Goal: Information Seeking & Learning: Learn about a topic

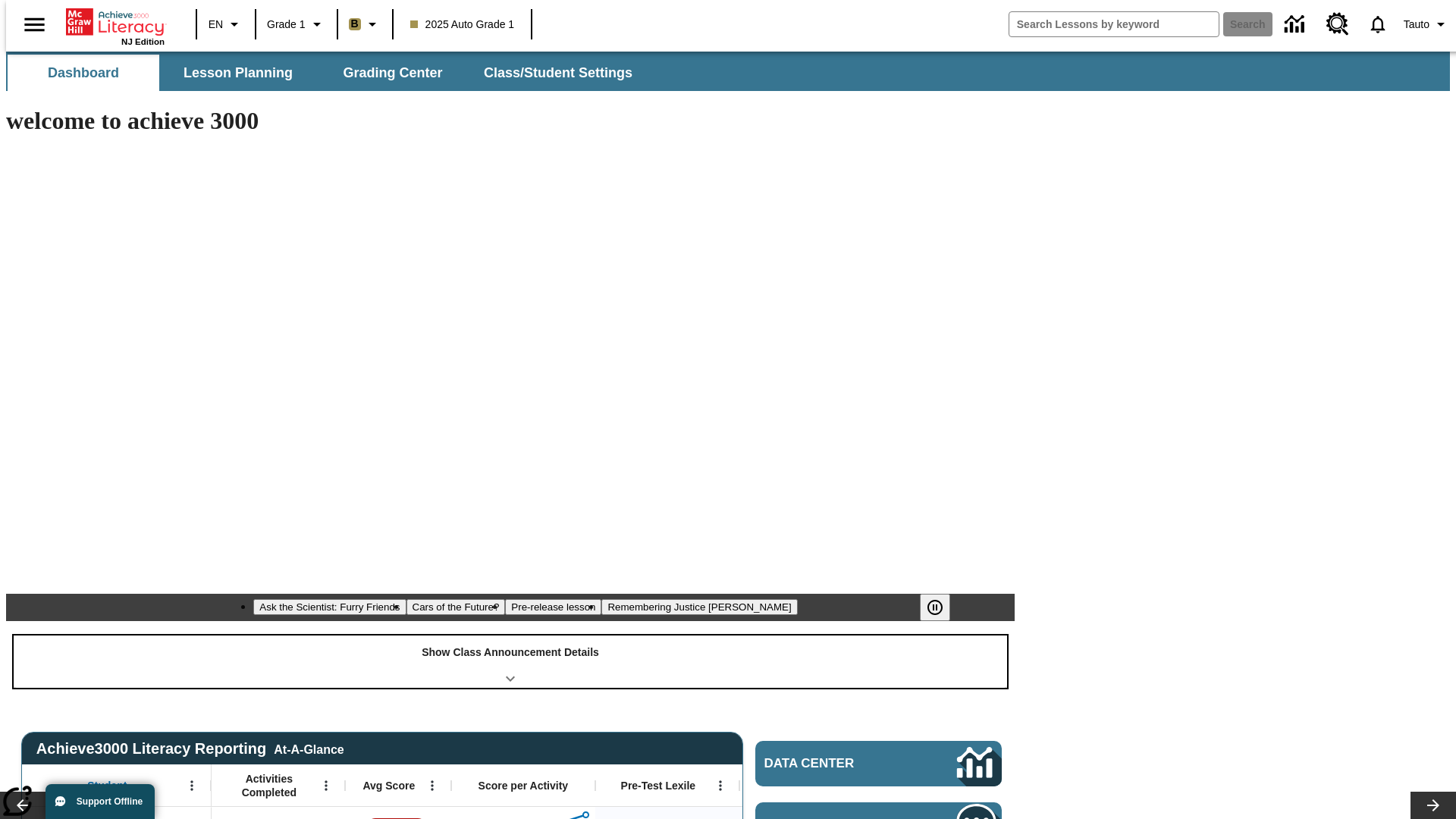
click at [510, 635] on div "Show Class Announcement Details" at bounding box center [510, 661] width 994 height 53
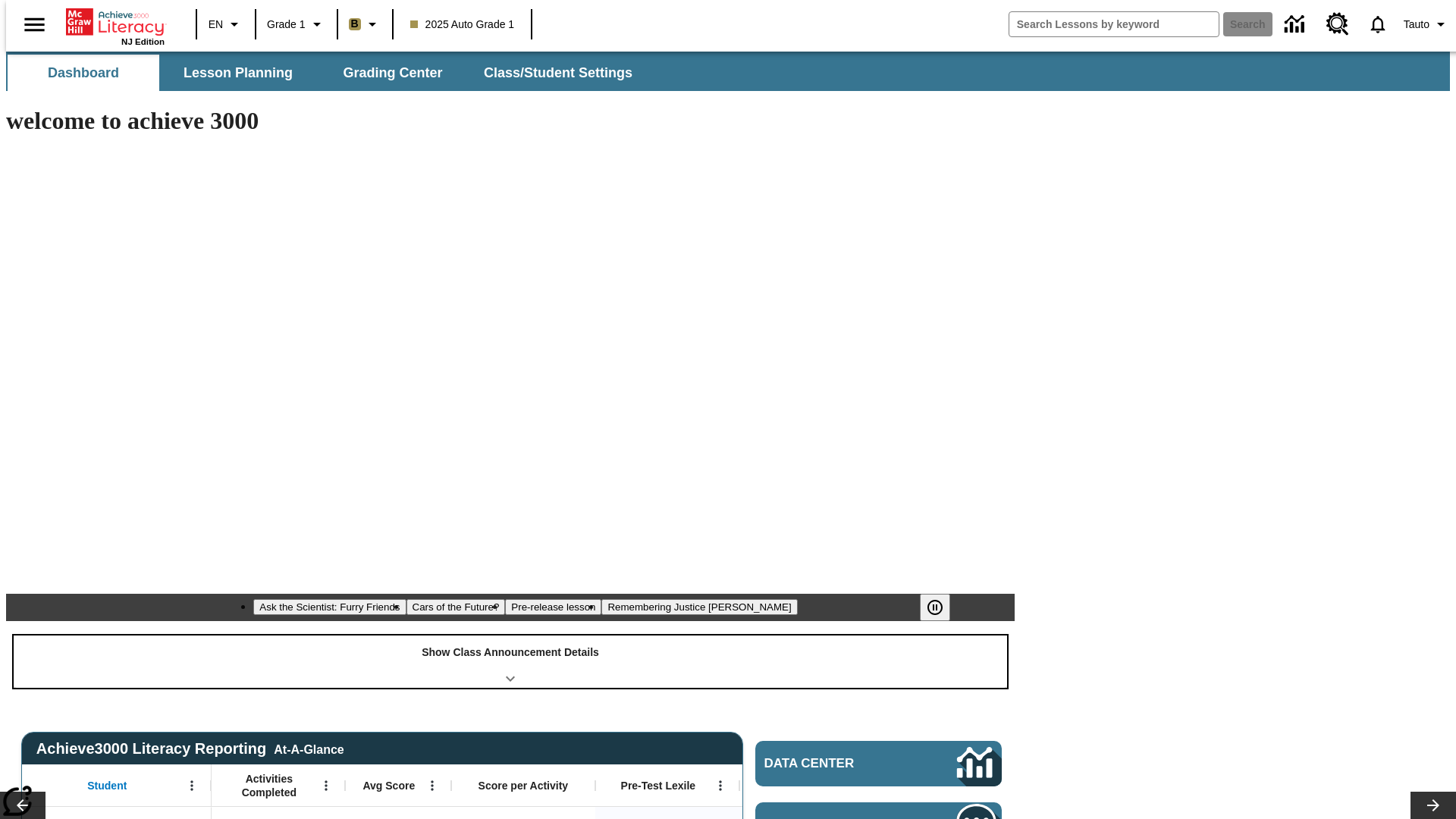
click at [510, 635] on div "Show Class Announcement Details" at bounding box center [510, 661] width 994 height 53
